Goal: Task Accomplishment & Management: Use online tool/utility

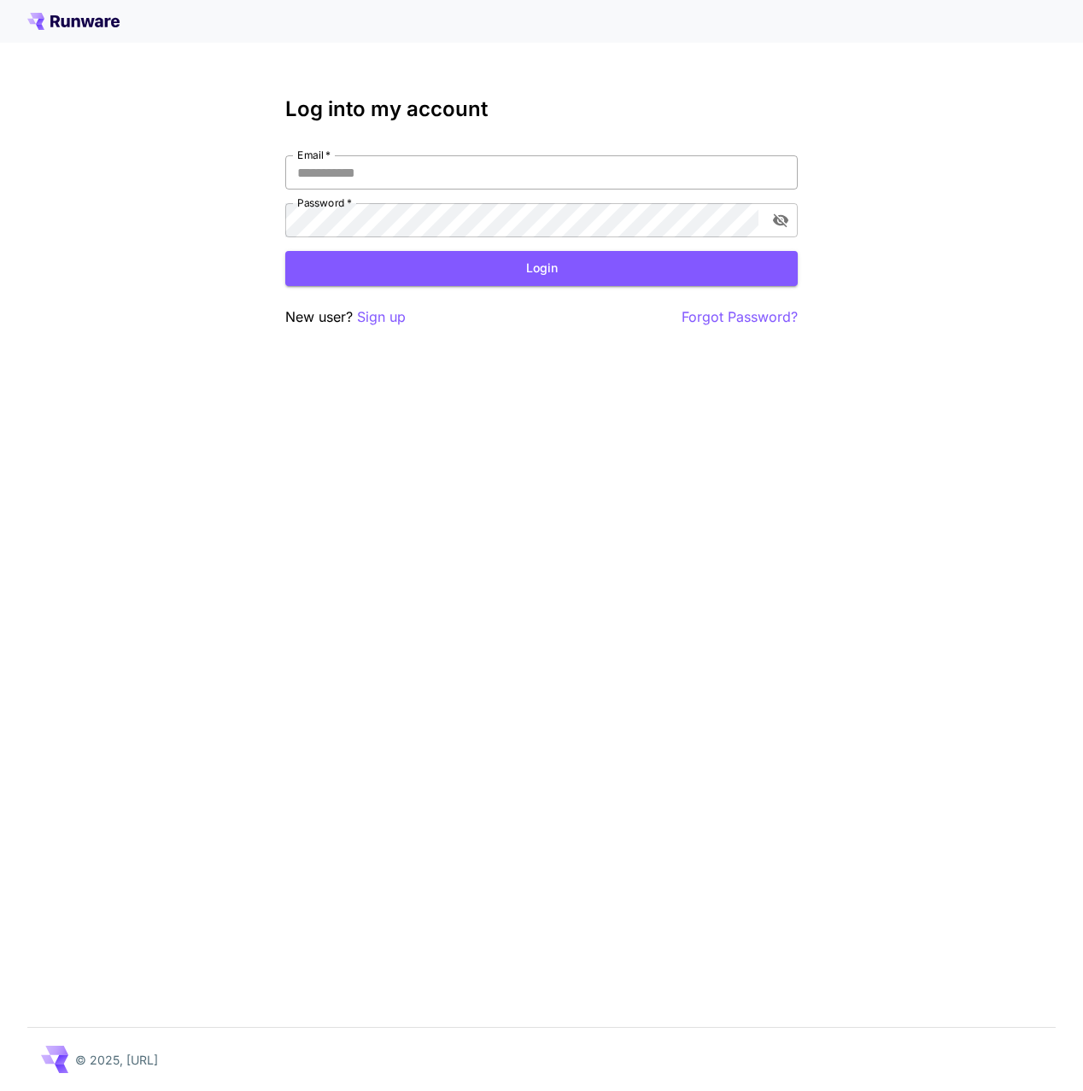
click at [619, 155] on input "Email   *" at bounding box center [541, 172] width 512 height 34
type input "**********"
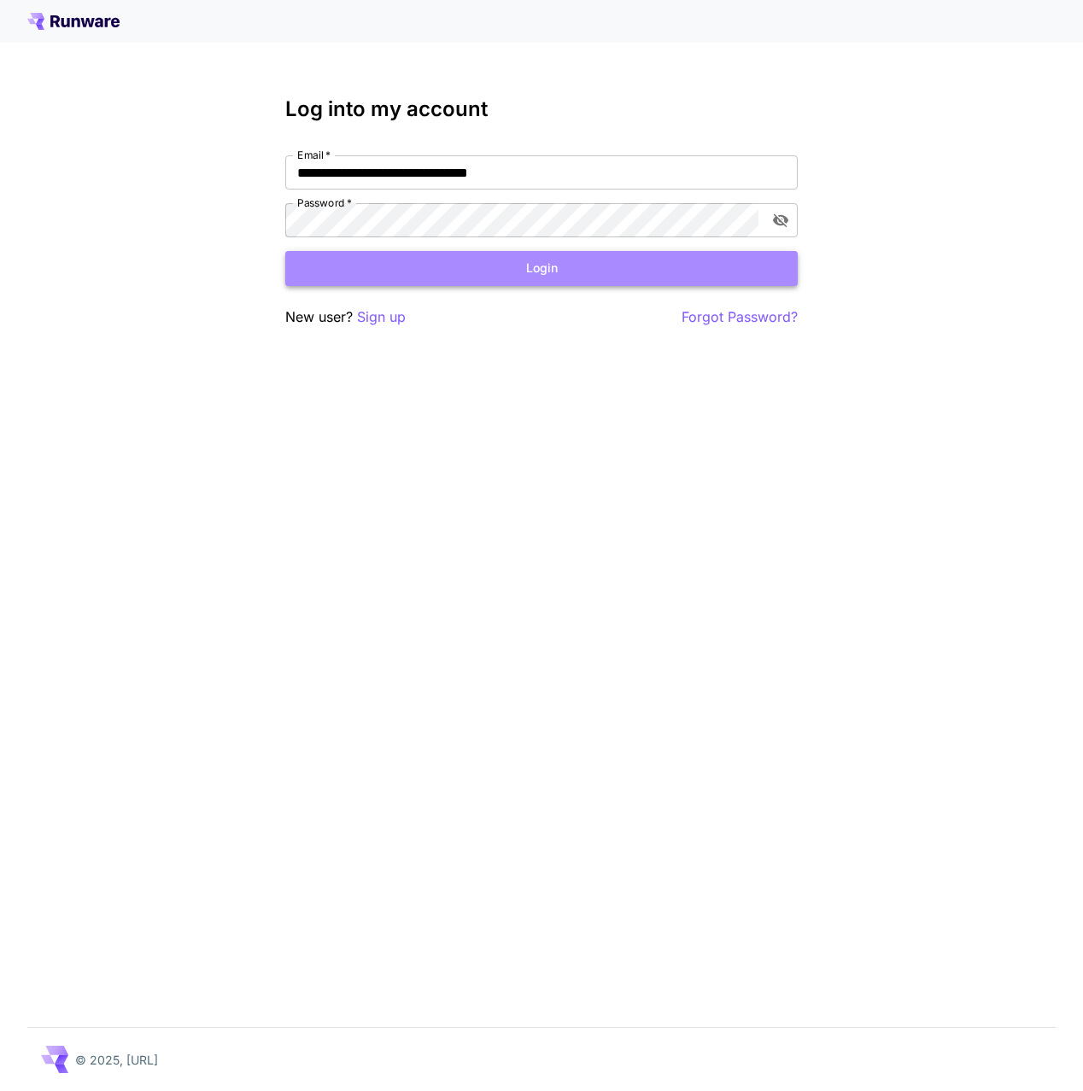
click at [572, 278] on button "Login" at bounding box center [541, 268] width 512 height 35
